Goal: Check status

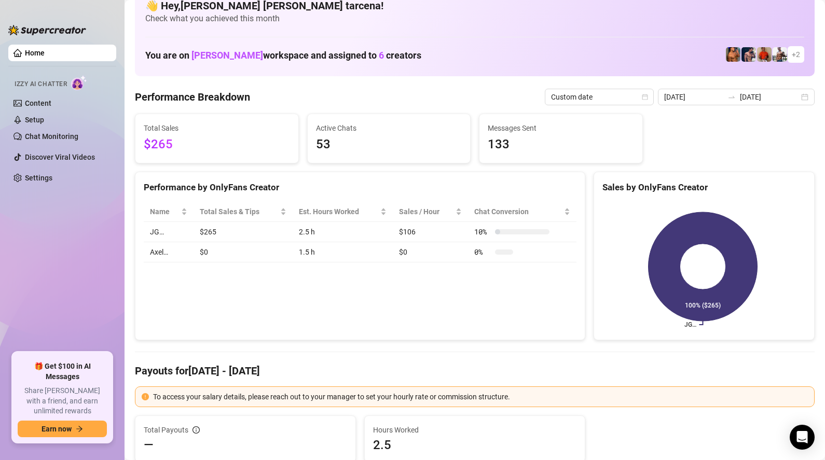
scroll to position [24, 0]
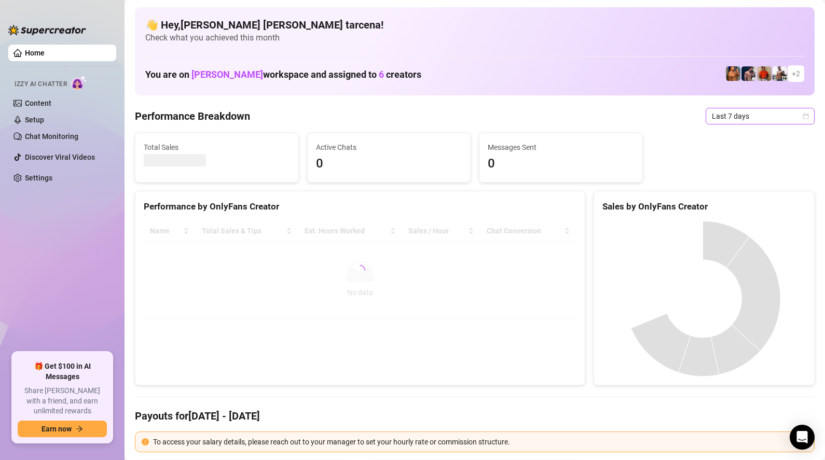
click at [738, 118] on span "Last 7 days" at bounding box center [760, 116] width 97 height 16
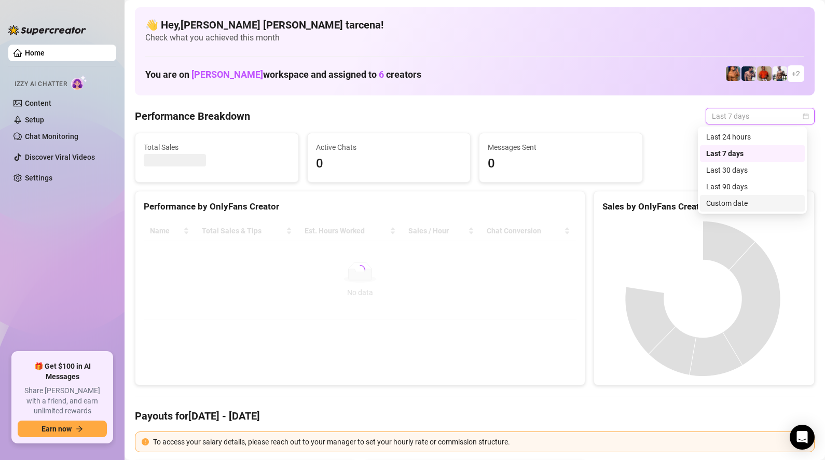
click at [745, 207] on div "Custom date" at bounding box center [752, 203] width 92 height 11
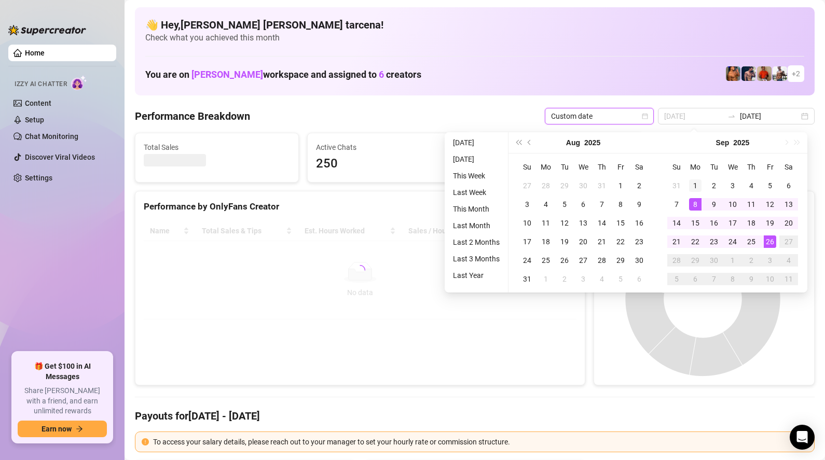
type input "[DATE]"
click at [695, 188] on div "1" at bounding box center [695, 186] width 12 height 12
type input "[DATE]"
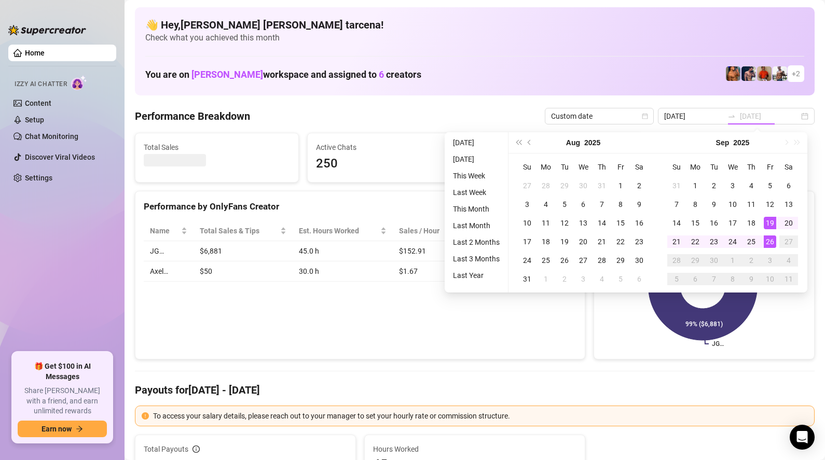
click at [773, 242] on div "26" at bounding box center [770, 242] width 12 height 12
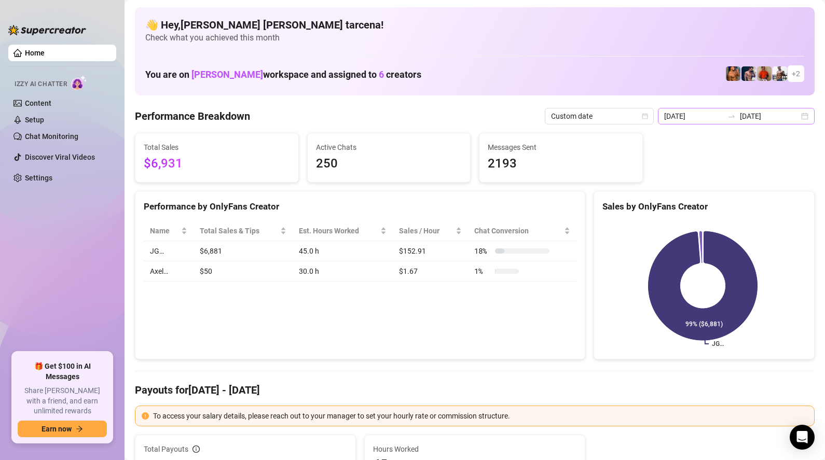
click at [734, 120] on icon "swap-right" at bounding box center [732, 116] width 8 height 8
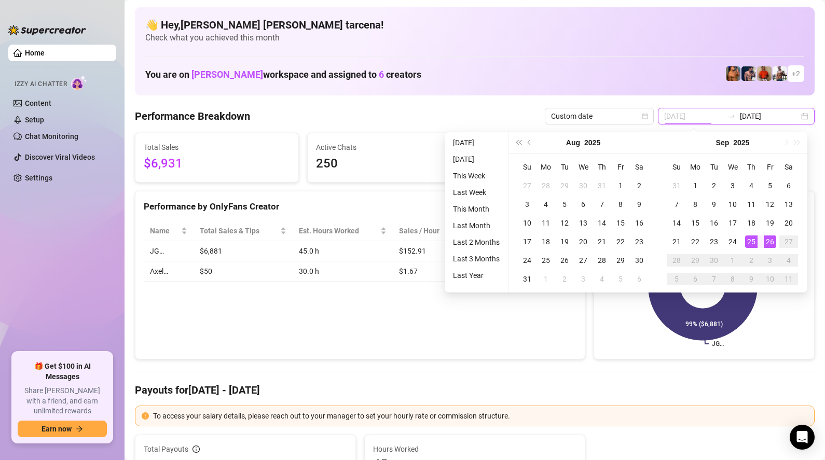
type input "[DATE]"
click at [770, 242] on div "26" at bounding box center [770, 242] width 12 height 12
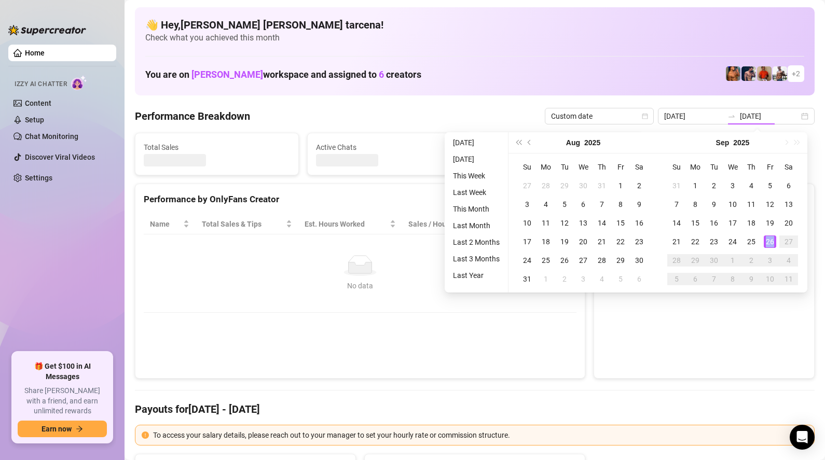
type input "[DATE]"
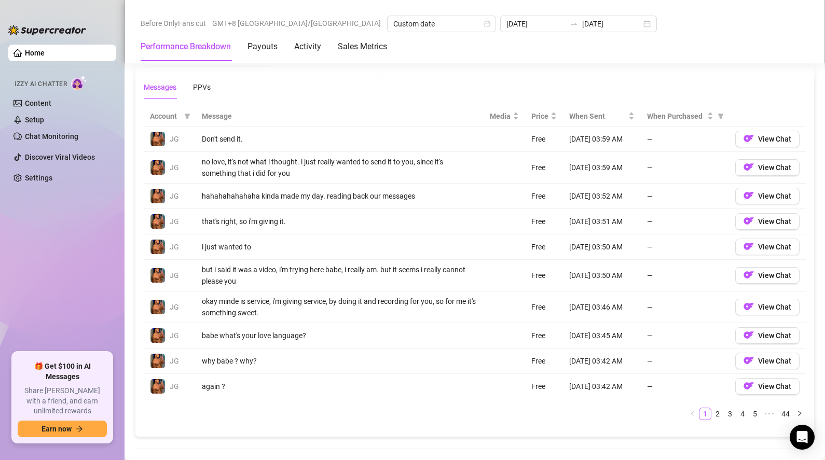
scroll to position [1178, 0]
